Goal: Check status

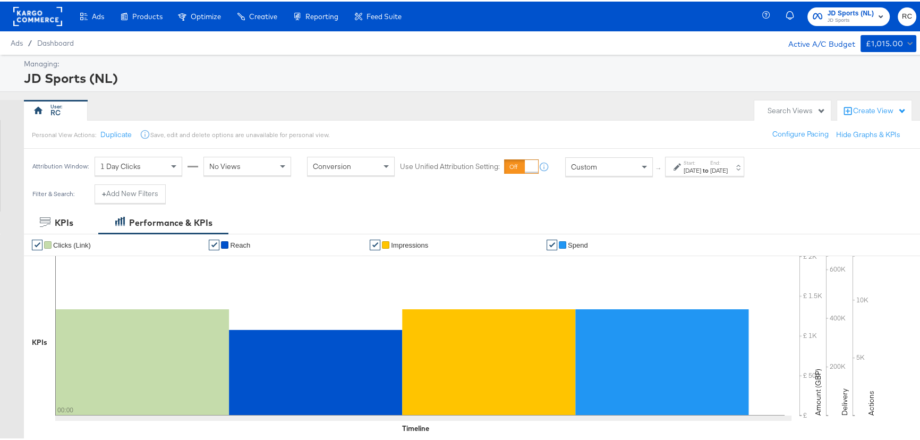
click at [847, 4] on div "JD Sports (NL) JD Sports RC" at bounding box center [847, 15] width 162 height 30
click at [848, 6] on button "JD Sports (NL) JD Sports" at bounding box center [849, 15] width 83 height 19
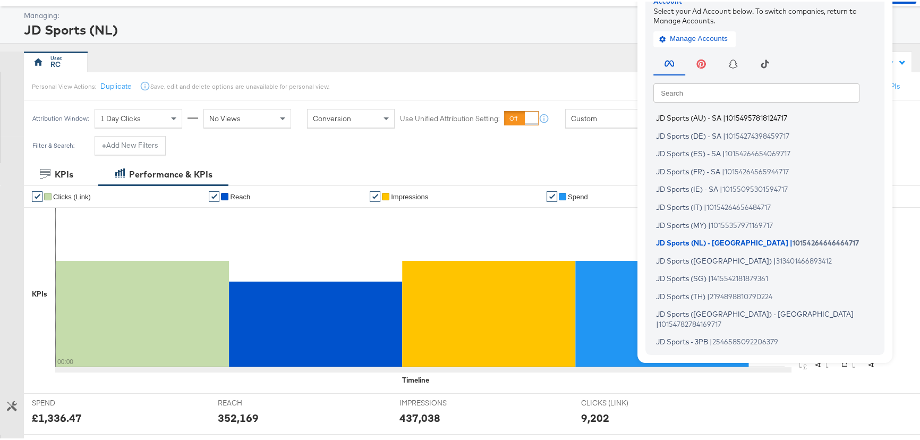
scroll to position [48, 0]
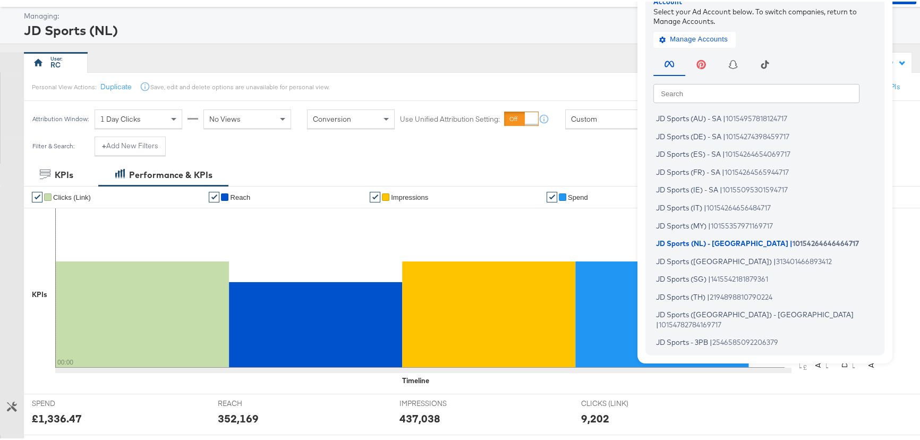
click at [688, 95] on input "text" at bounding box center [757, 91] width 206 height 19
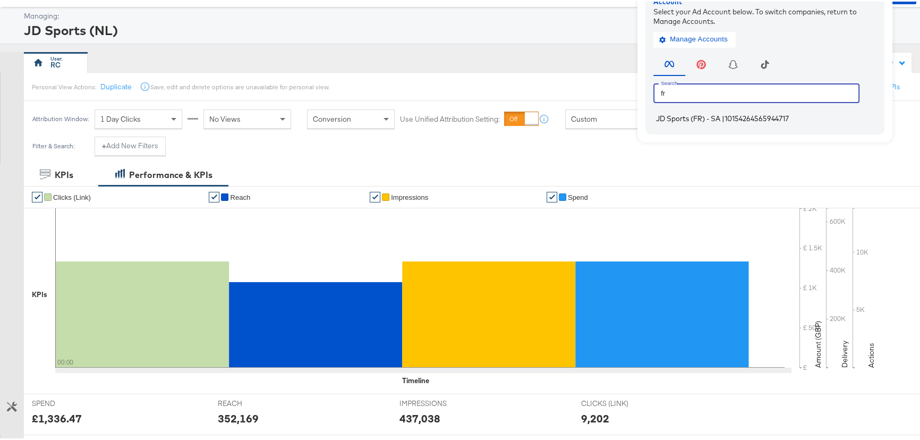
type input "fr"
click at [700, 114] on span "JD Sports (FR) - SA" at bounding box center [688, 117] width 64 height 9
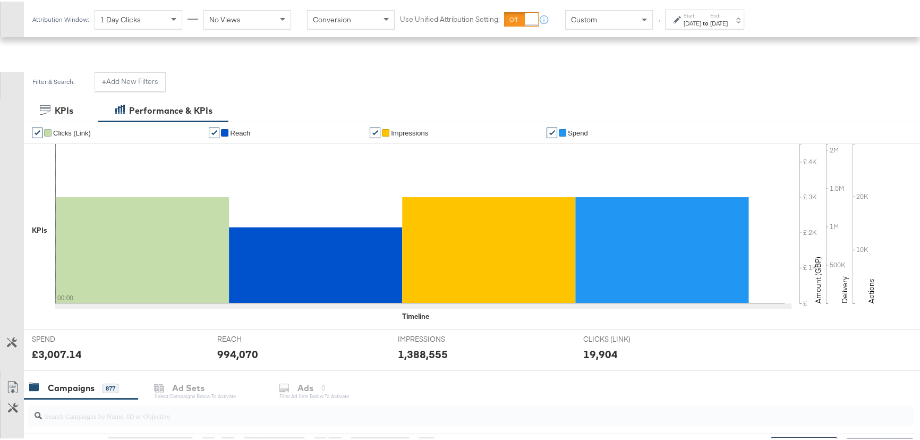
scroll to position [48, 0]
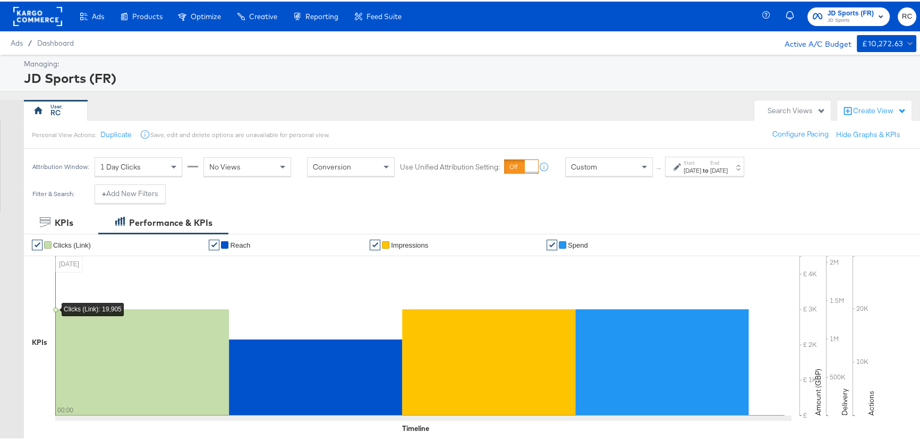
scroll to position [145, 0]
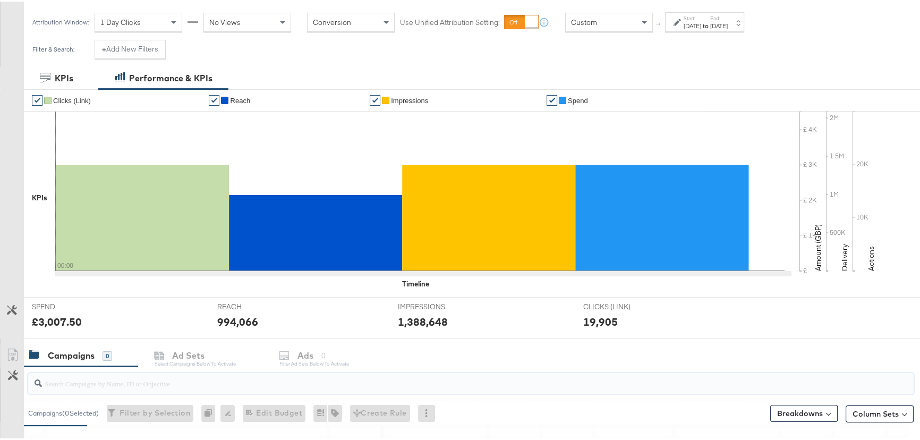
click at [72, 386] on input "search" at bounding box center [438, 377] width 792 height 21
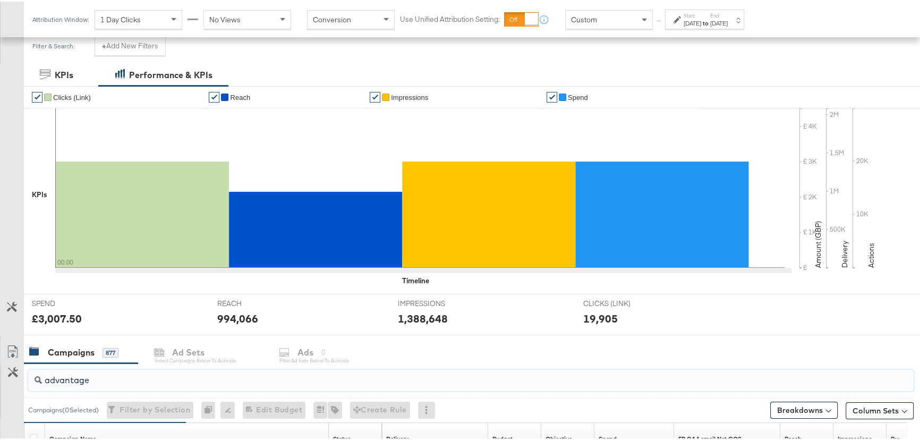
scroll to position [386, 0]
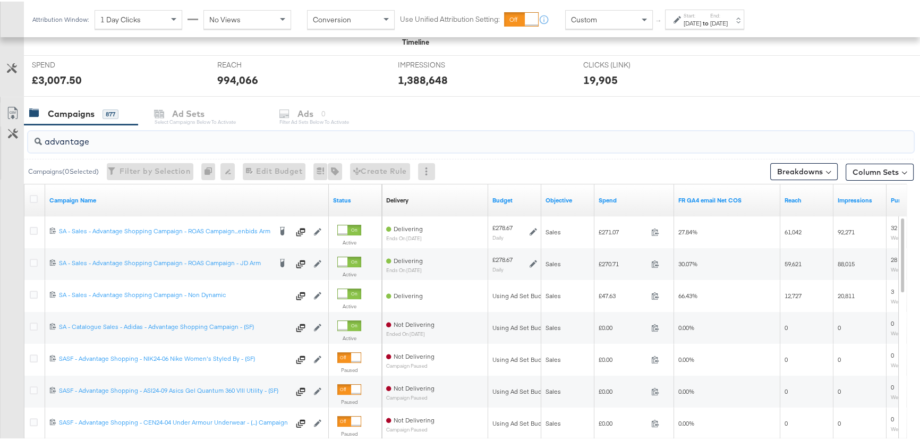
type input "advantage"
click at [710, 26] on div "to" at bounding box center [705, 22] width 9 height 9
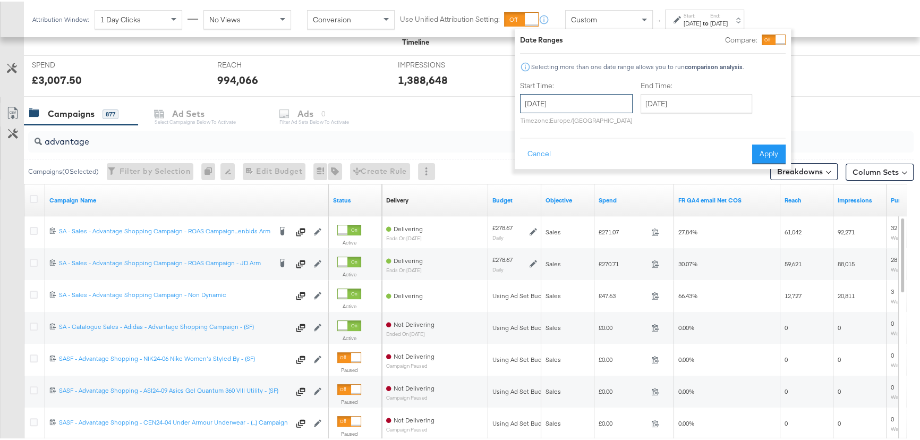
click at [589, 107] on input "[DATE]" at bounding box center [576, 101] width 113 height 19
click at [553, 180] on td "11" at bounding box center [550, 185] width 18 height 15
type input "[DATE]"
click at [688, 103] on input "[DATE]" at bounding box center [697, 101] width 112 height 19
click at [675, 181] on td "11" at bounding box center [671, 185] width 18 height 15
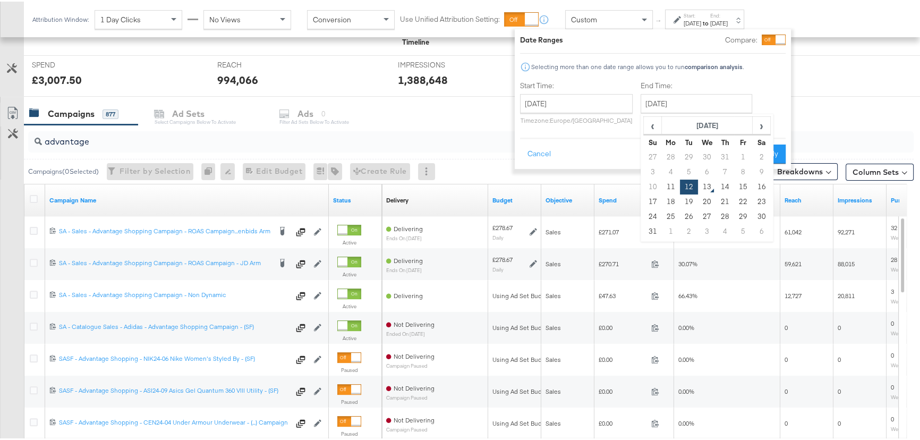
type input "[DATE]"
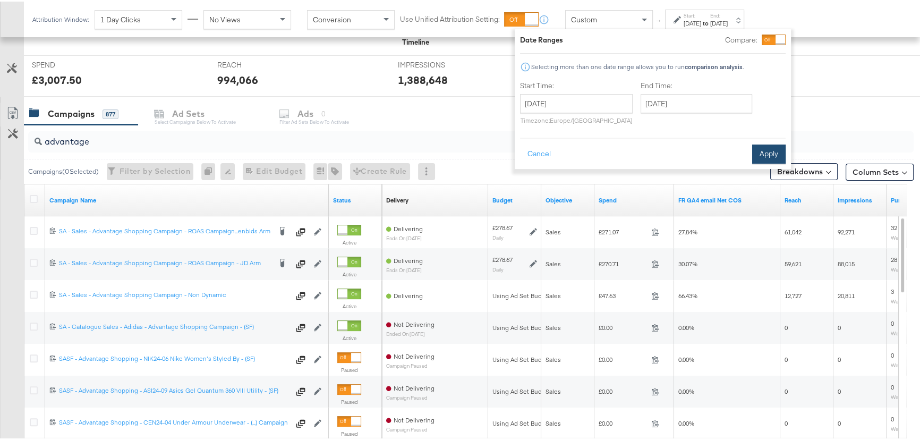
click at [765, 150] on button "Apply" at bounding box center [768, 152] width 33 height 19
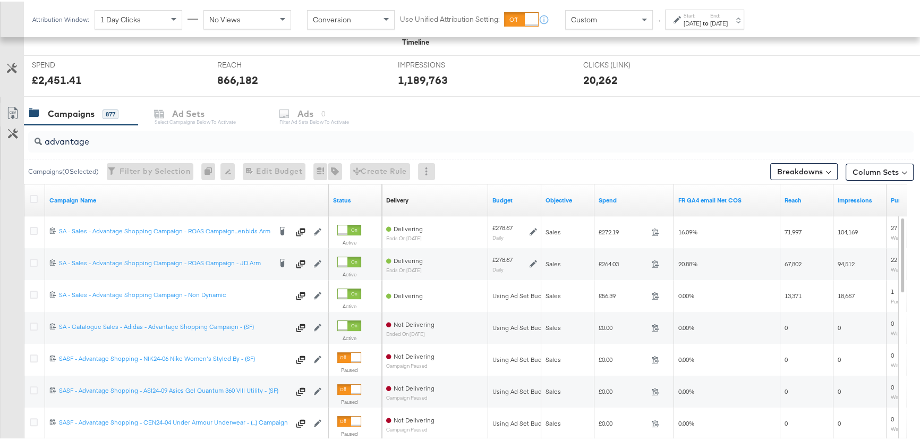
click at [710, 18] on strong "to" at bounding box center [705, 22] width 9 height 8
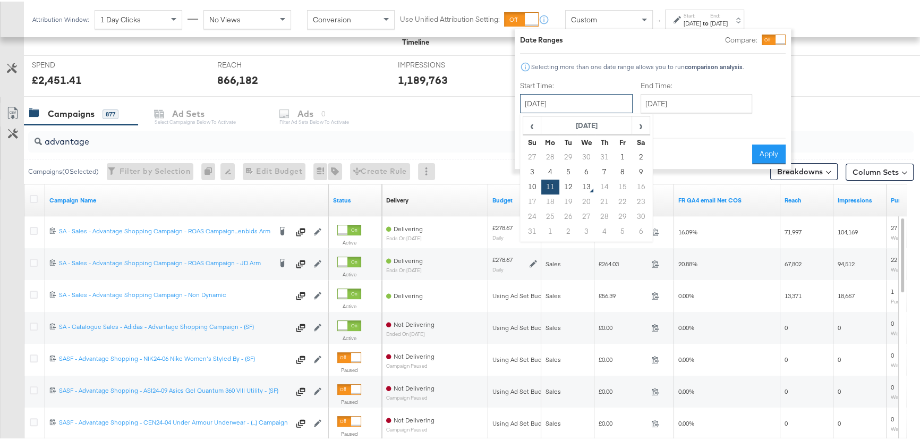
click at [574, 106] on input "[DATE]" at bounding box center [576, 101] width 113 height 19
click at [566, 183] on td "12" at bounding box center [569, 185] width 18 height 15
type input "[DATE]"
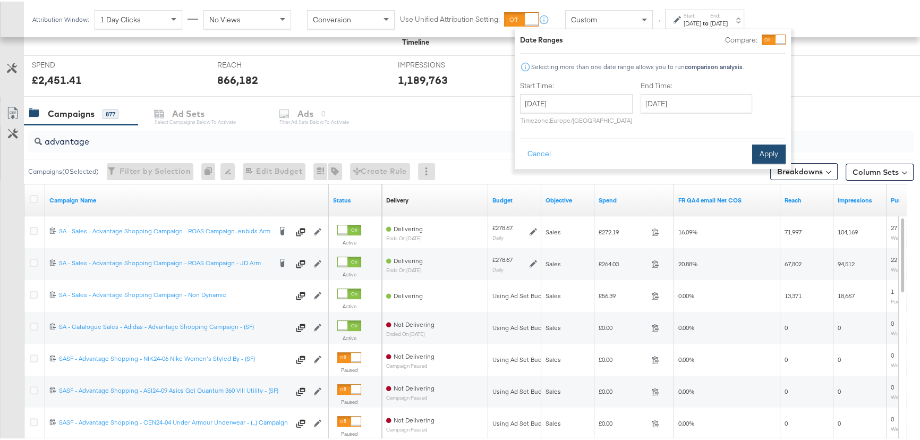
click at [777, 152] on button "Apply" at bounding box center [768, 152] width 33 height 19
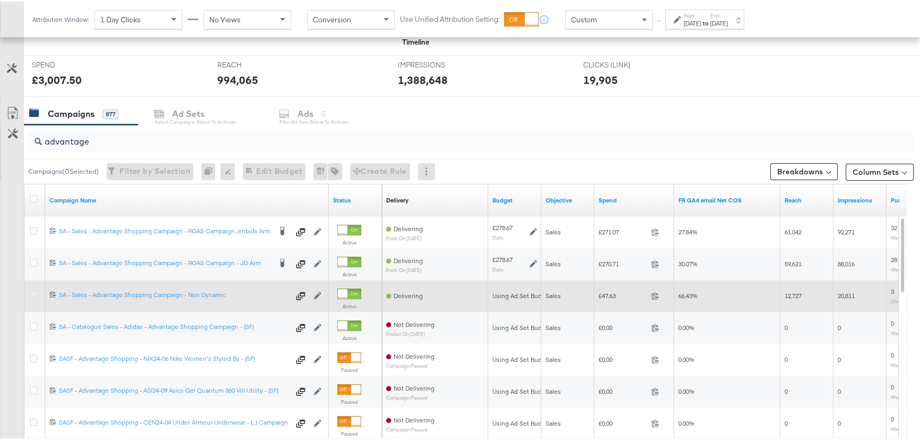
click at [33, 291] on icon at bounding box center [34, 293] width 8 height 8
click at [0, 0] on input "checkbox" at bounding box center [0, 0] width 0 height 0
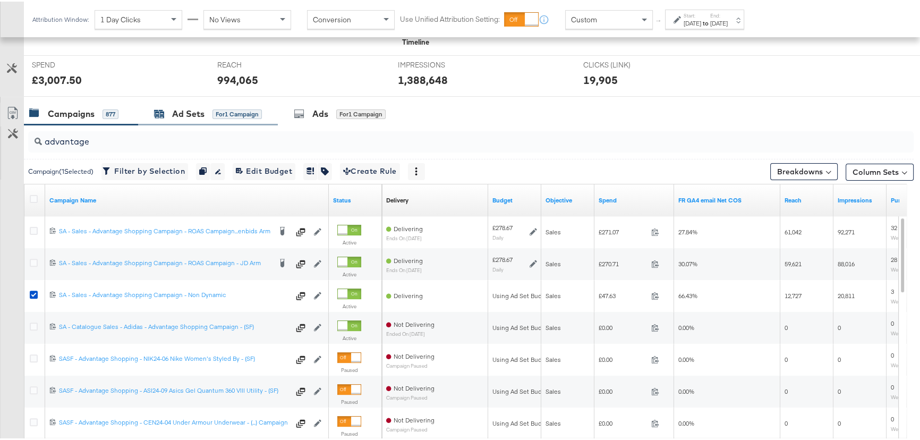
click at [201, 111] on div "Ad Sets" at bounding box center [188, 112] width 32 height 12
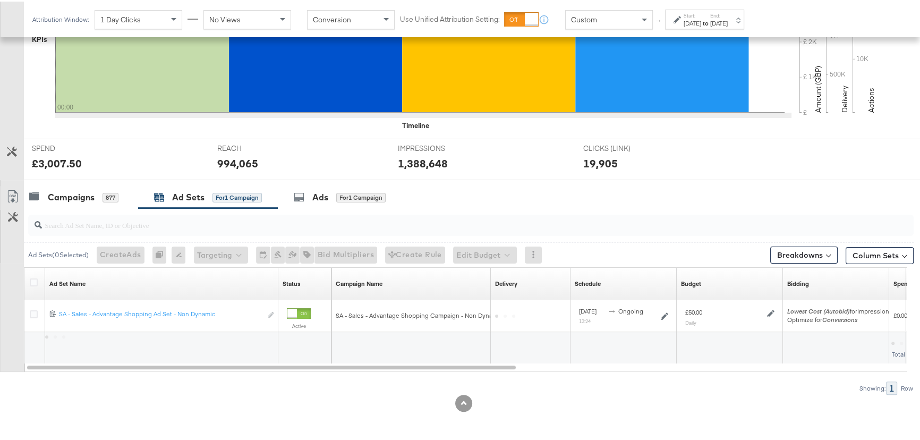
scroll to position [302, 0]
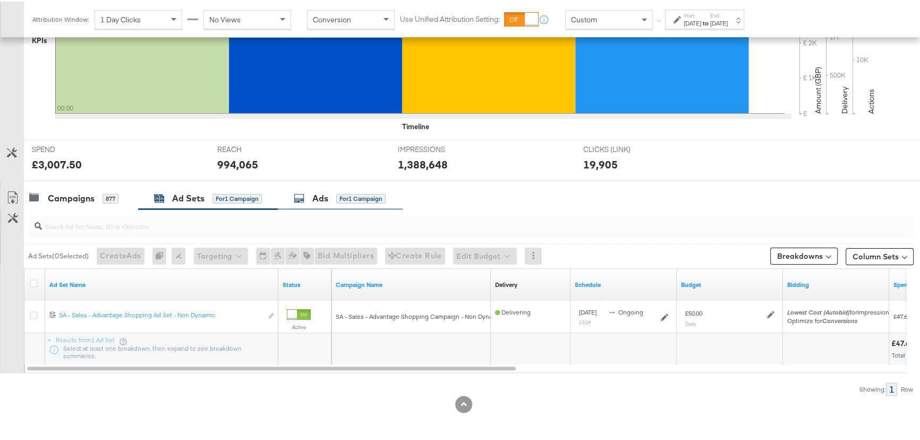
click at [316, 198] on div "Ads" at bounding box center [320, 197] width 16 height 12
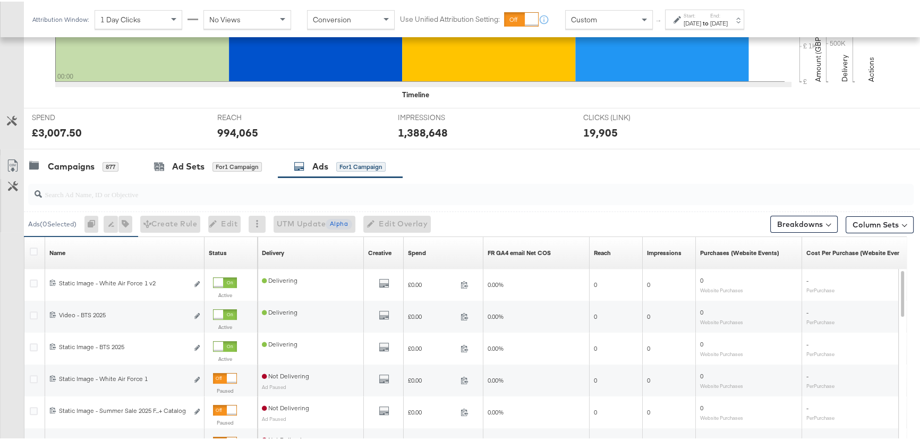
scroll to position [386, 0]
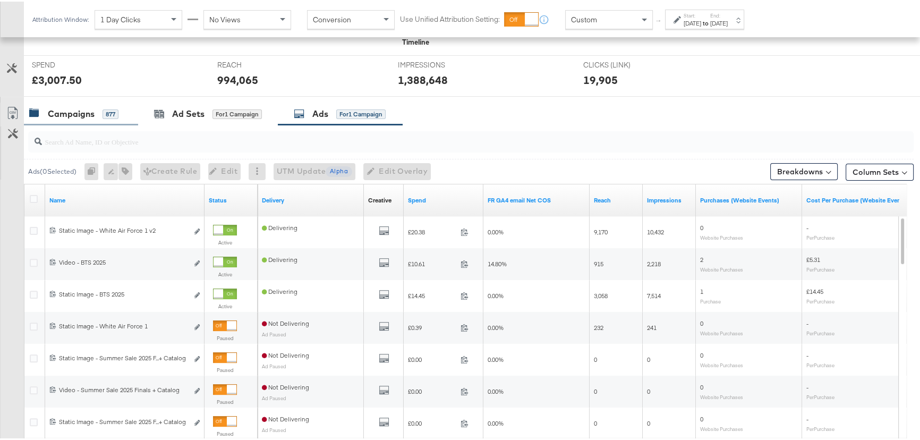
click at [75, 111] on div "Campaigns" at bounding box center [71, 112] width 47 height 12
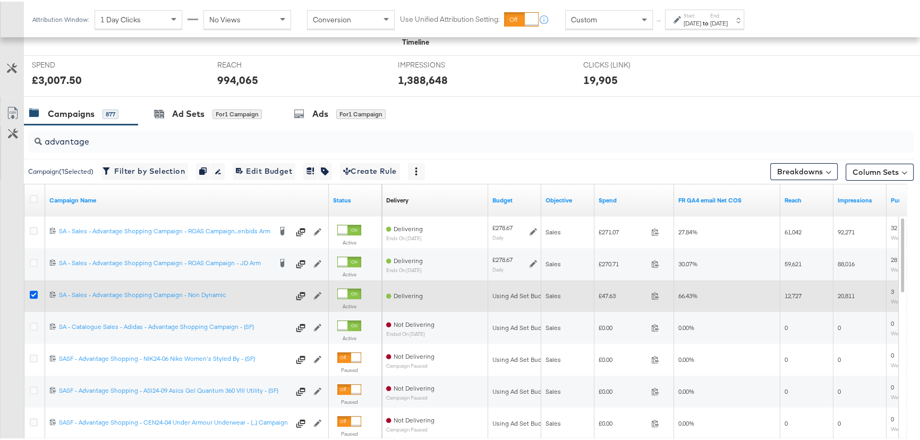
click at [30, 291] on icon at bounding box center [34, 293] width 8 height 8
click at [0, 0] on input "checkbox" at bounding box center [0, 0] width 0 height 0
